Goal: Task Accomplishment & Management: Manage account settings

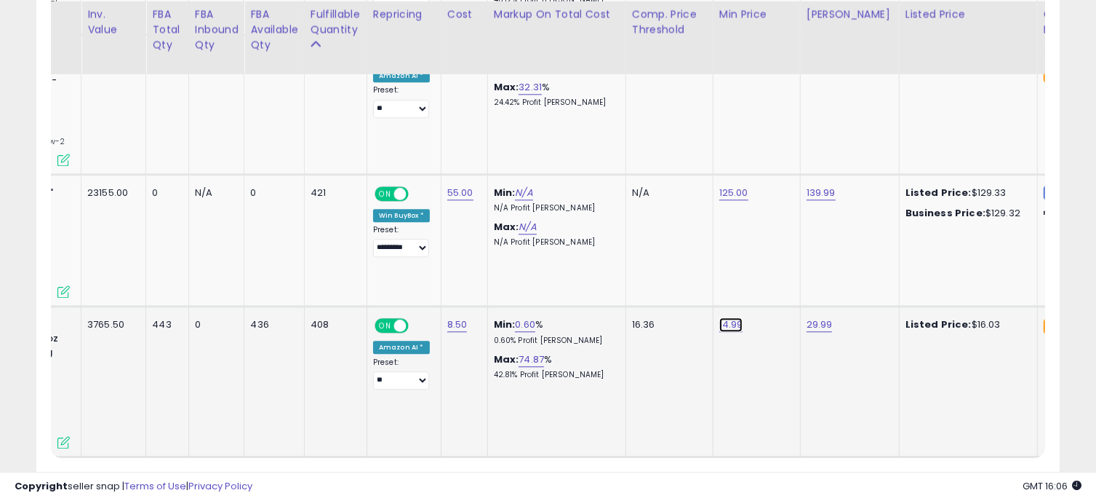
click at [730, 317] on link "14.99" at bounding box center [732, 324] width 24 height 15
drag, startPoint x: 673, startPoint y: 229, endPoint x: 586, endPoint y: 226, distance: 86.6
type input "*****"
click at [784, 229] on button "submit" at bounding box center [772, 231] width 25 height 22
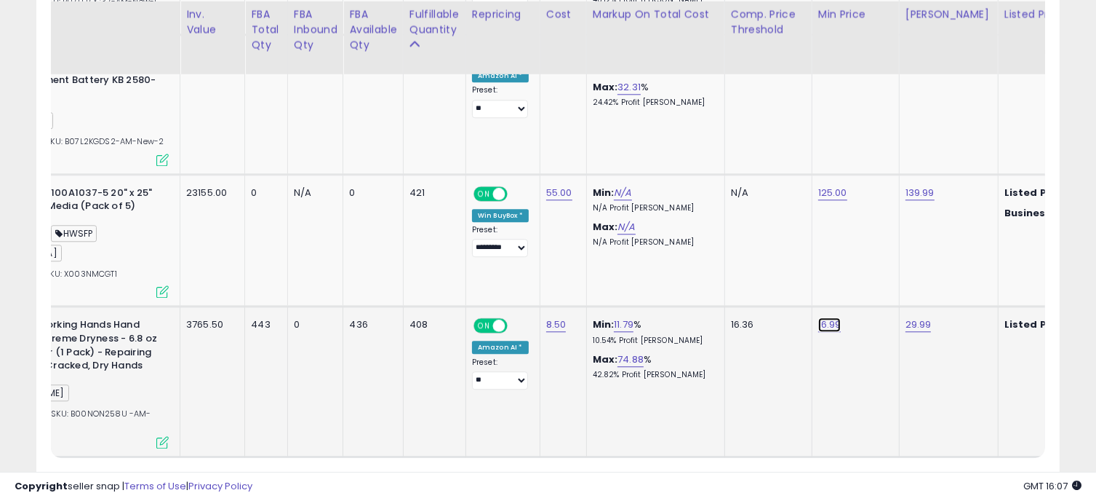
click at [827, 317] on link "16.99" at bounding box center [830, 324] width 23 height 15
drag, startPoint x: 765, startPoint y: 226, endPoint x: 675, endPoint y: 219, distance: 90.5
type input "*****"
click at [875, 227] on icon "submit" at bounding box center [871, 230] width 9 height 9
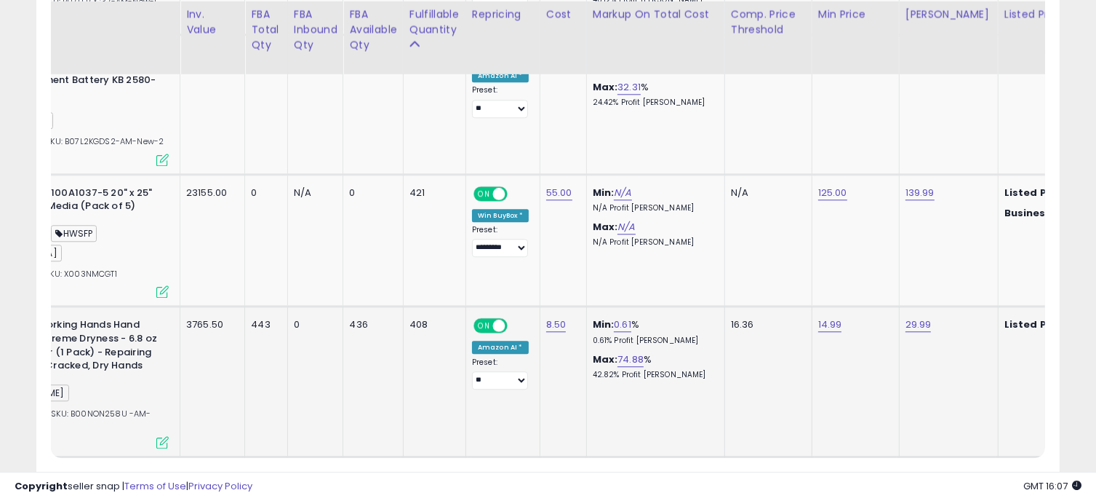
click at [902, 472] on link "2" at bounding box center [908, 484] width 25 height 25
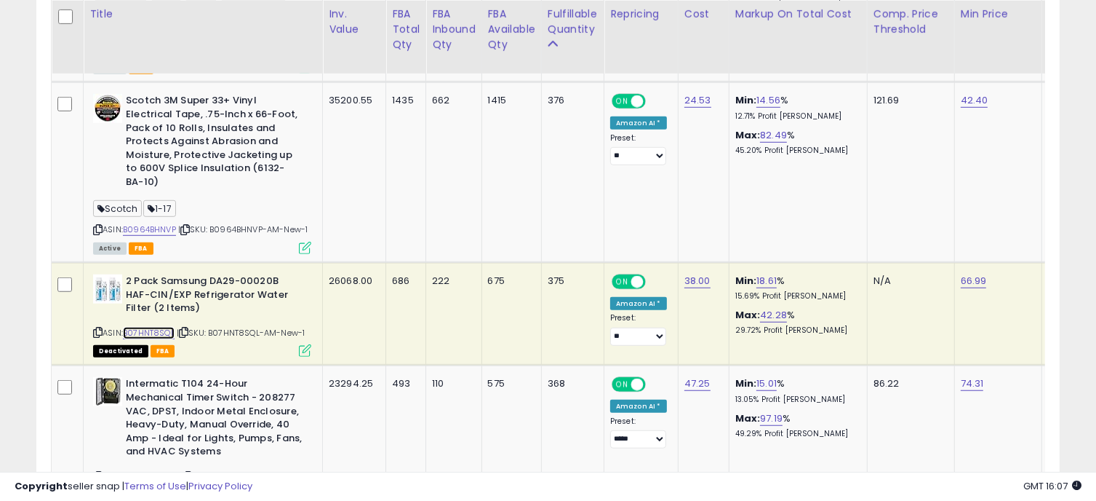
click at [155, 327] on link "B07HNT8SQL" at bounding box center [149, 333] width 52 height 12
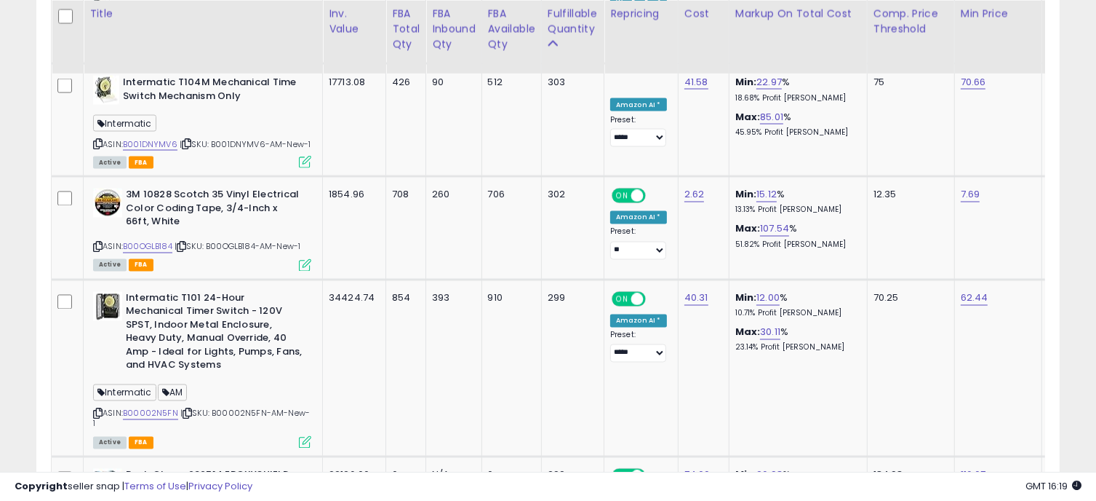
scroll to position [2564, 0]
